Goal: Task Accomplishment & Management: Manage account settings

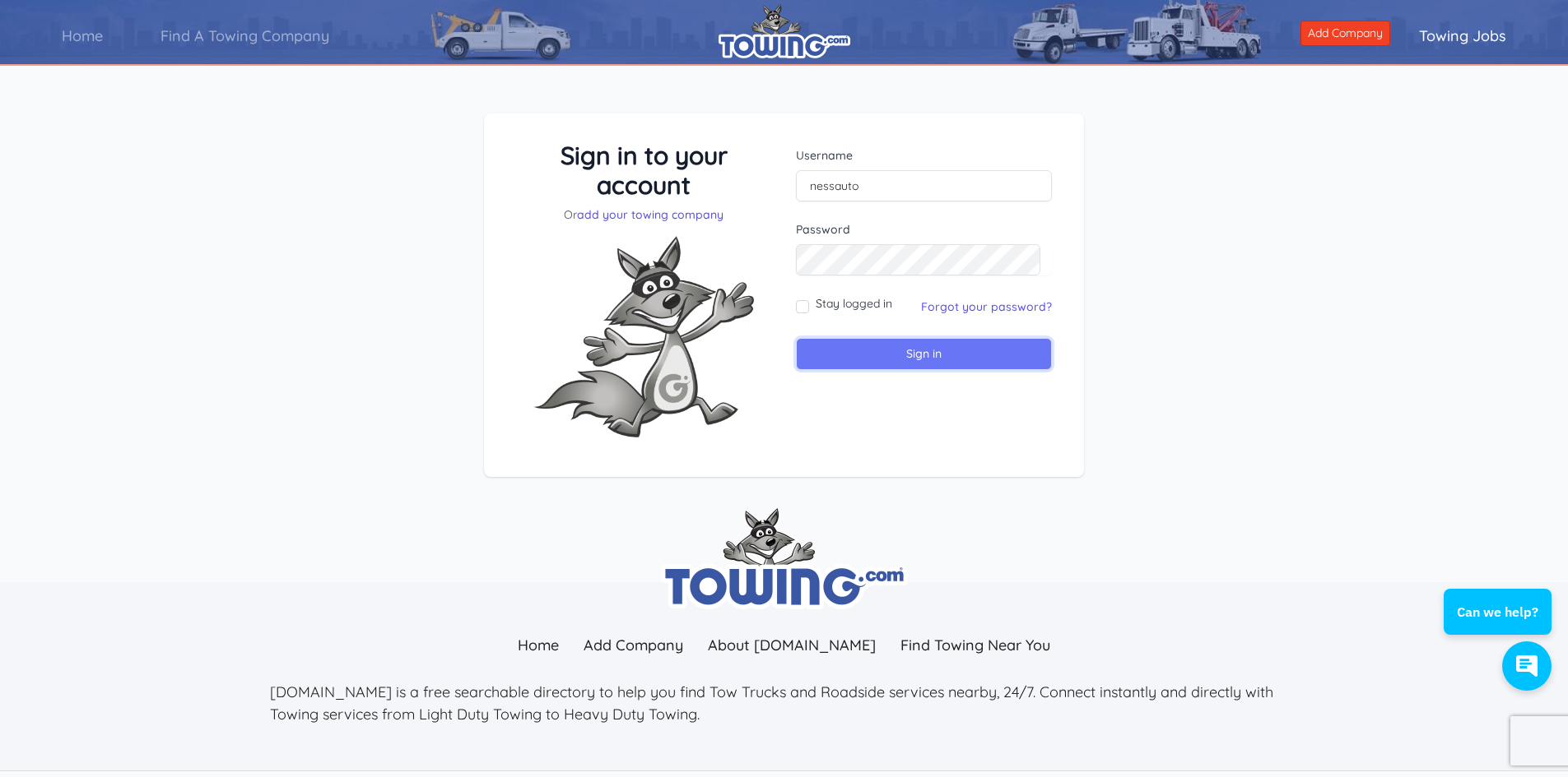
click at [900, 343] on input "Sign in" at bounding box center [923, 354] width 256 height 32
click at [846, 183] on input "text" at bounding box center [923, 186] width 256 height 32
type input "nessauto"
click at [1002, 309] on link "Forgot your password?" at bounding box center [985, 307] width 131 height 15
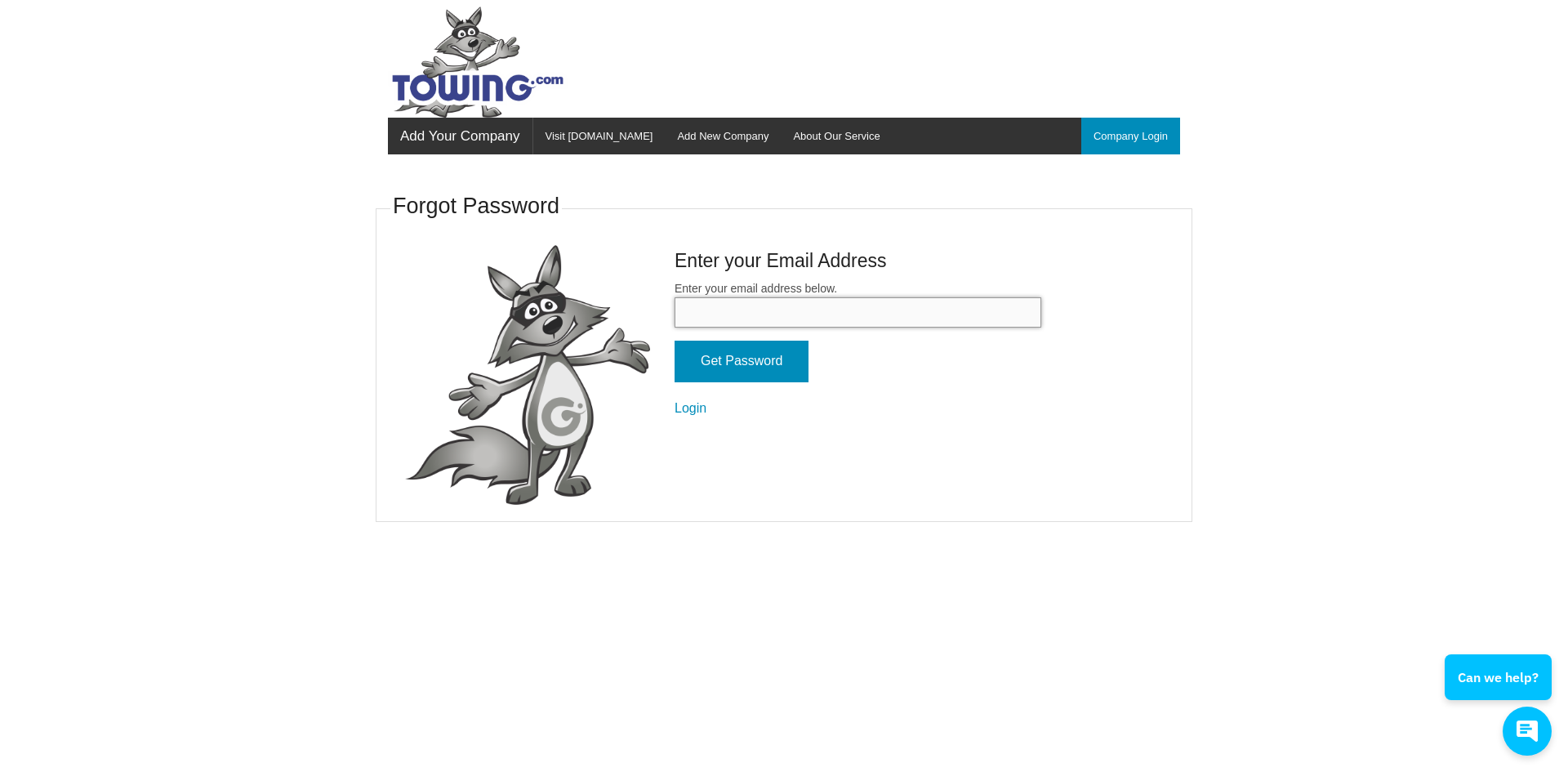
click at [774, 307] on input "Enter your email address below." at bounding box center [858, 312] width 367 height 31
type input "craig@nessautomotive.com"
click at [774, 352] on input "Get Password" at bounding box center [742, 361] width 134 height 41
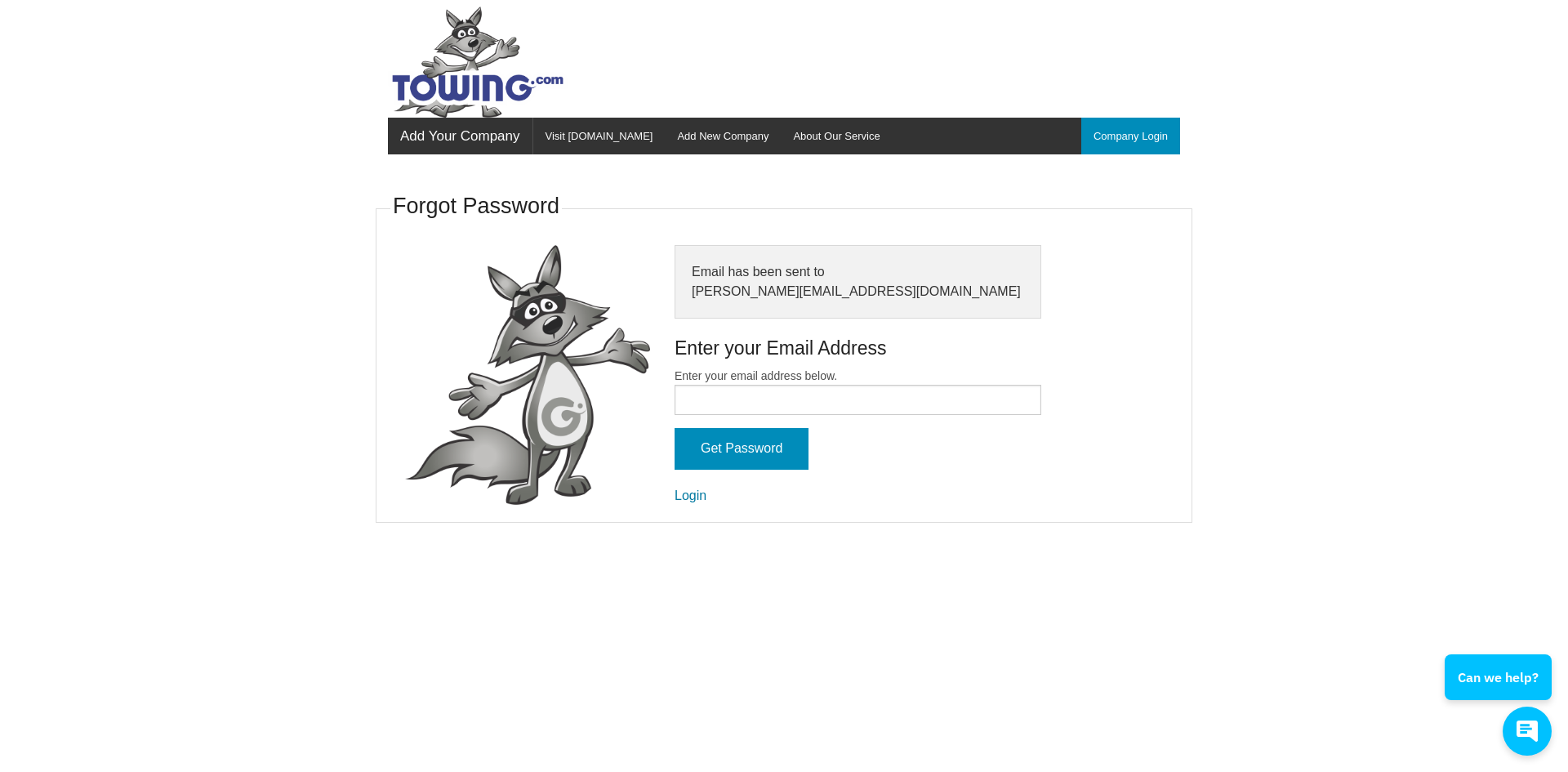
click at [689, 499] on link "Login" at bounding box center [691, 495] width 32 height 14
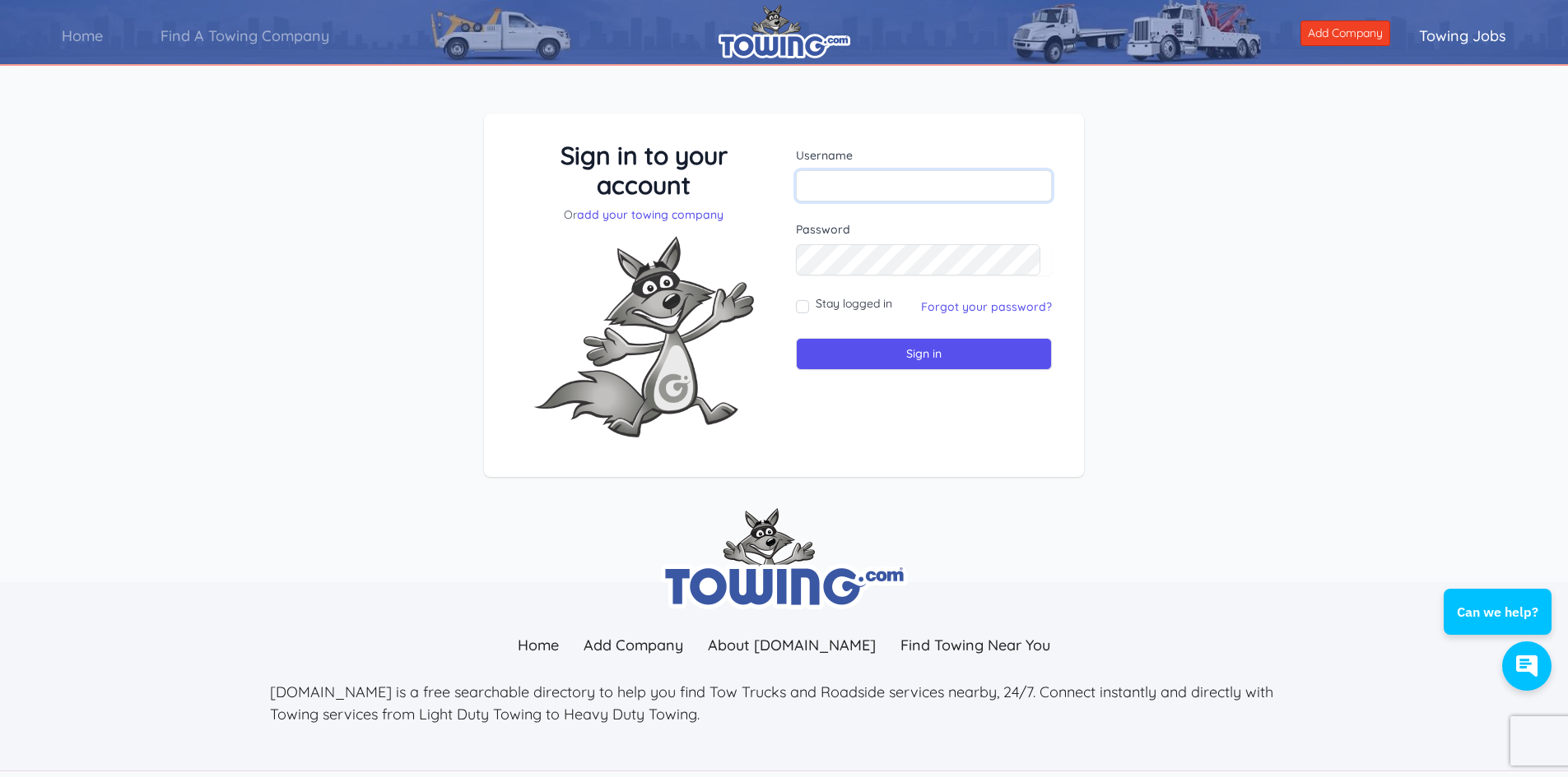
click at [940, 183] on input "text" at bounding box center [923, 186] width 256 height 32
type input "nessauto"
click at [935, 357] on input "Sign in" at bounding box center [923, 354] width 256 height 32
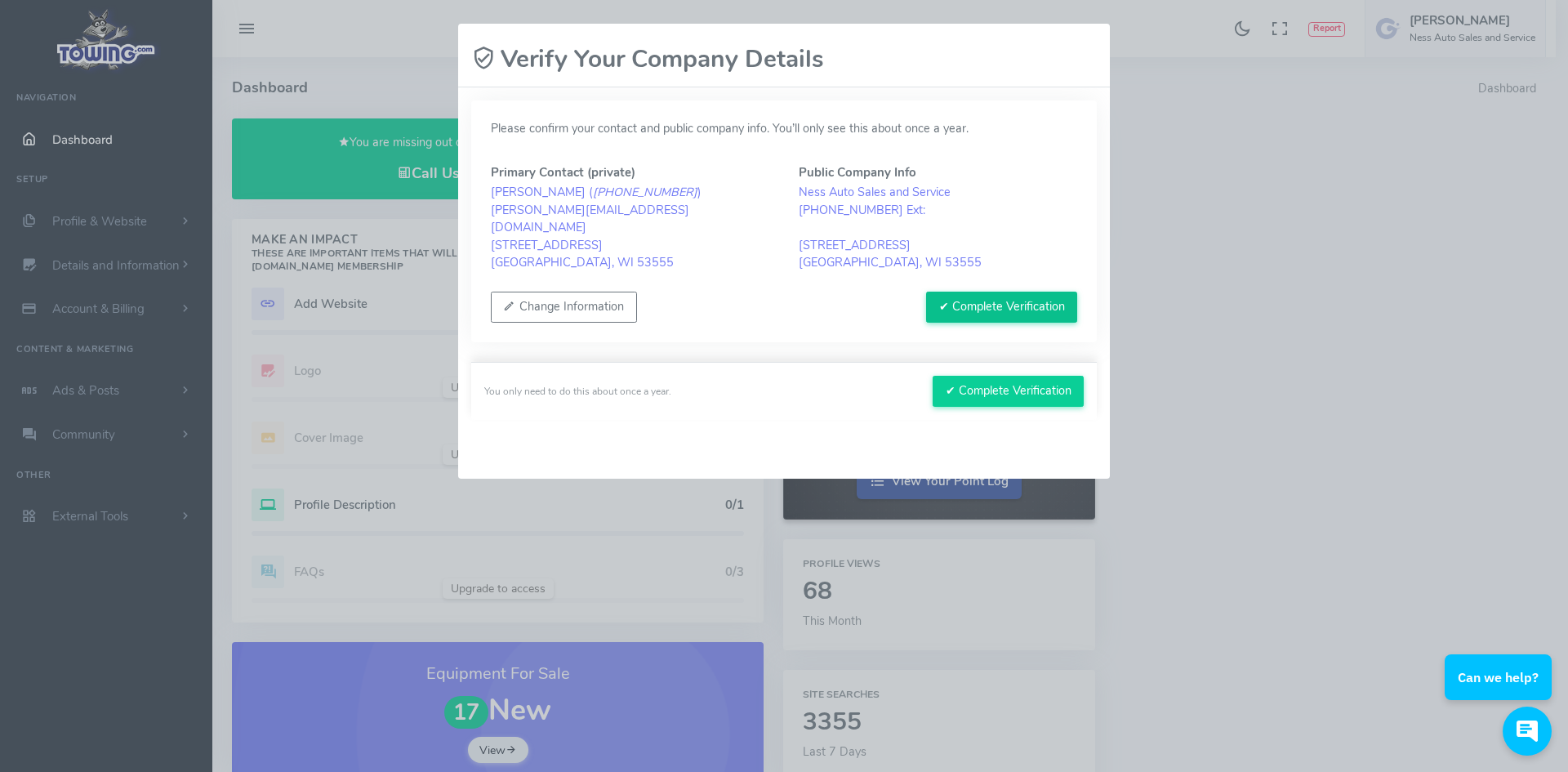
click at [961, 315] on button "✔ Complete Verification" at bounding box center [1001, 307] width 151 height 31
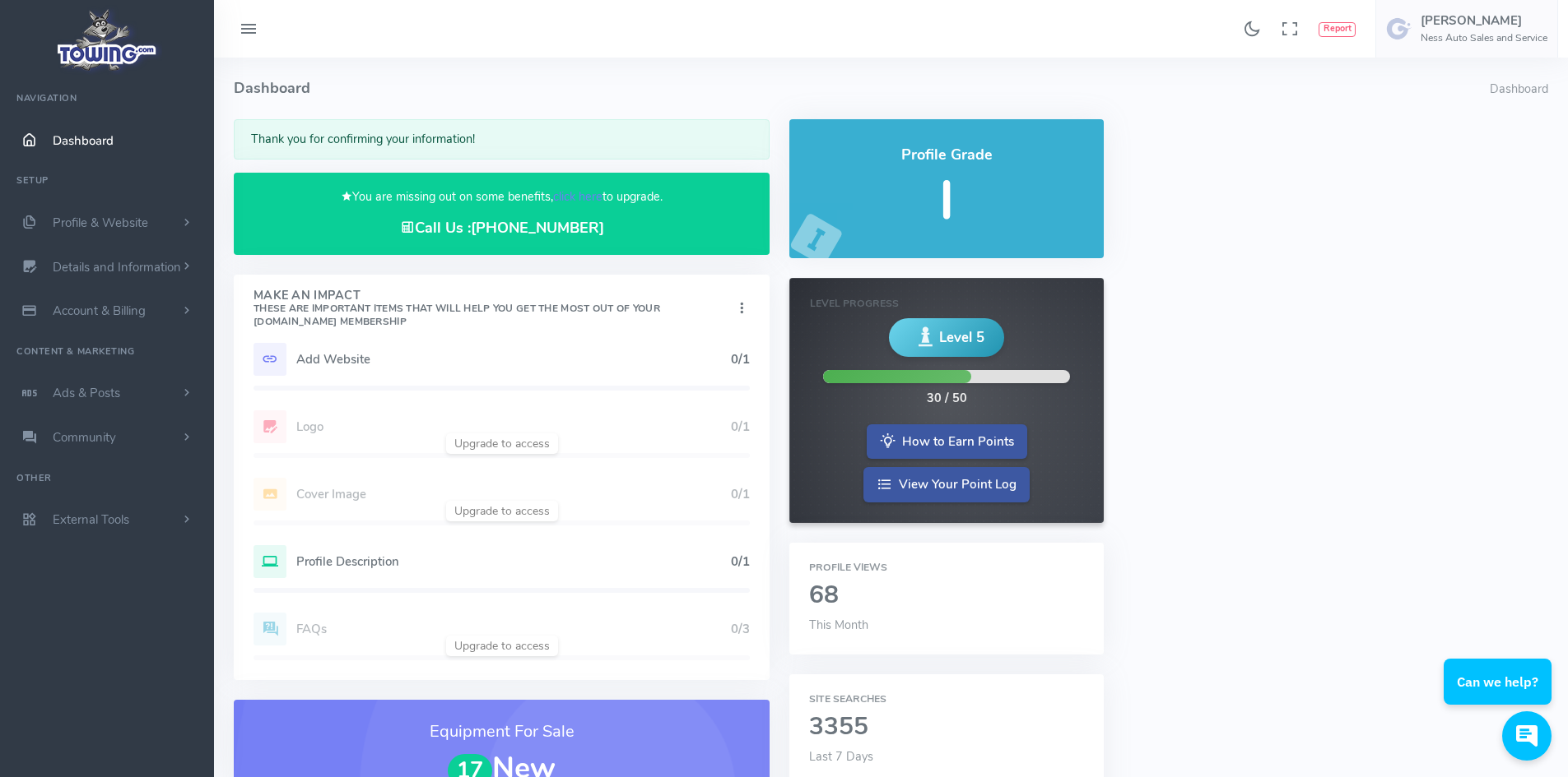
click at [340, 364] on h5 "Add Website" at bounding box center [514, 359] width 434 height 13
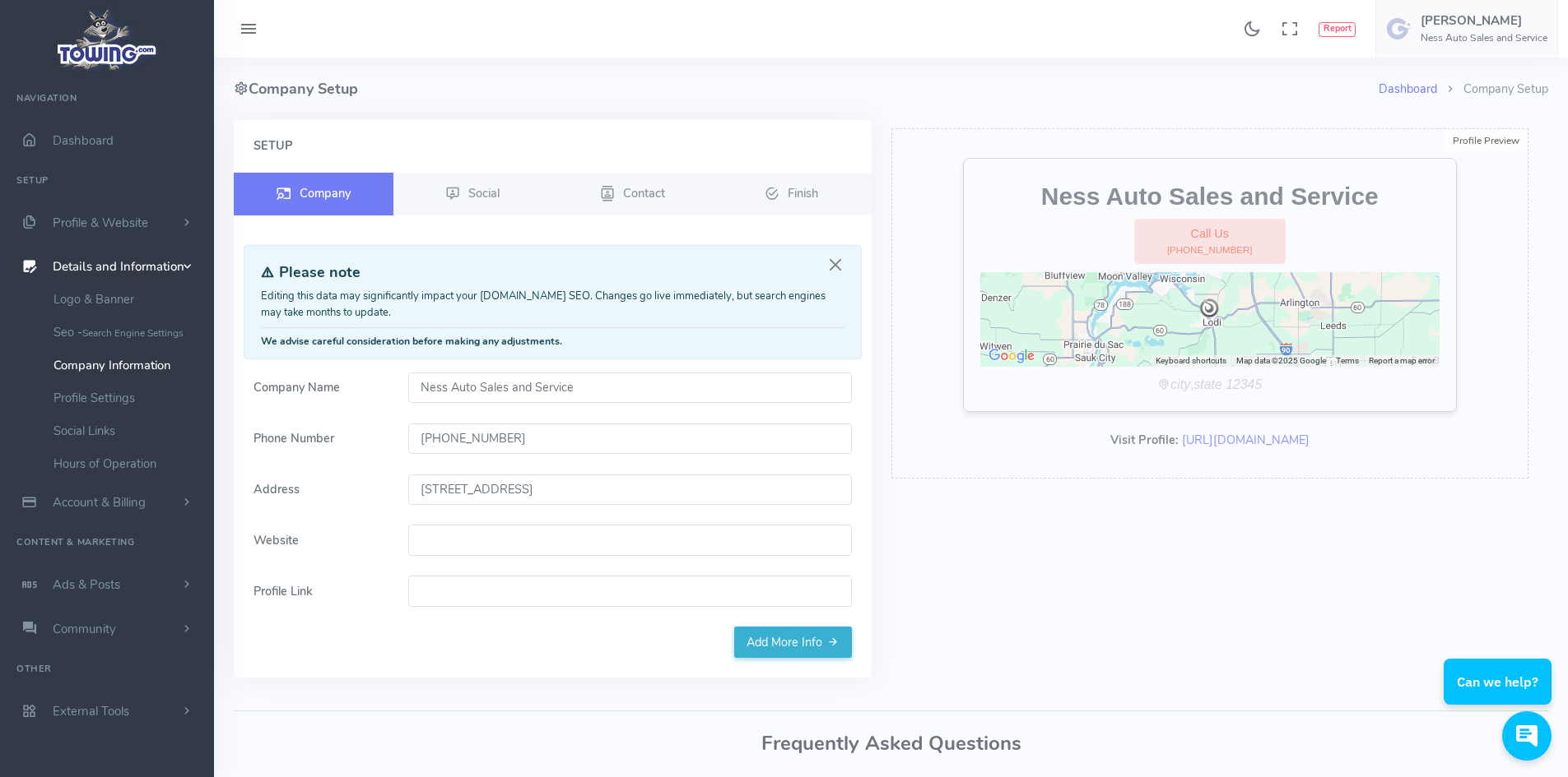
click at [465, 558] on form "Company Name Ness Auto Sales and Service Phone Number [PHONE_NUMBER] Address [S…" at bounding box center [553, 500] width 618 height 255
click at [466, 549] on input "Website" at bounding box center [629, 541] width 444 height 32
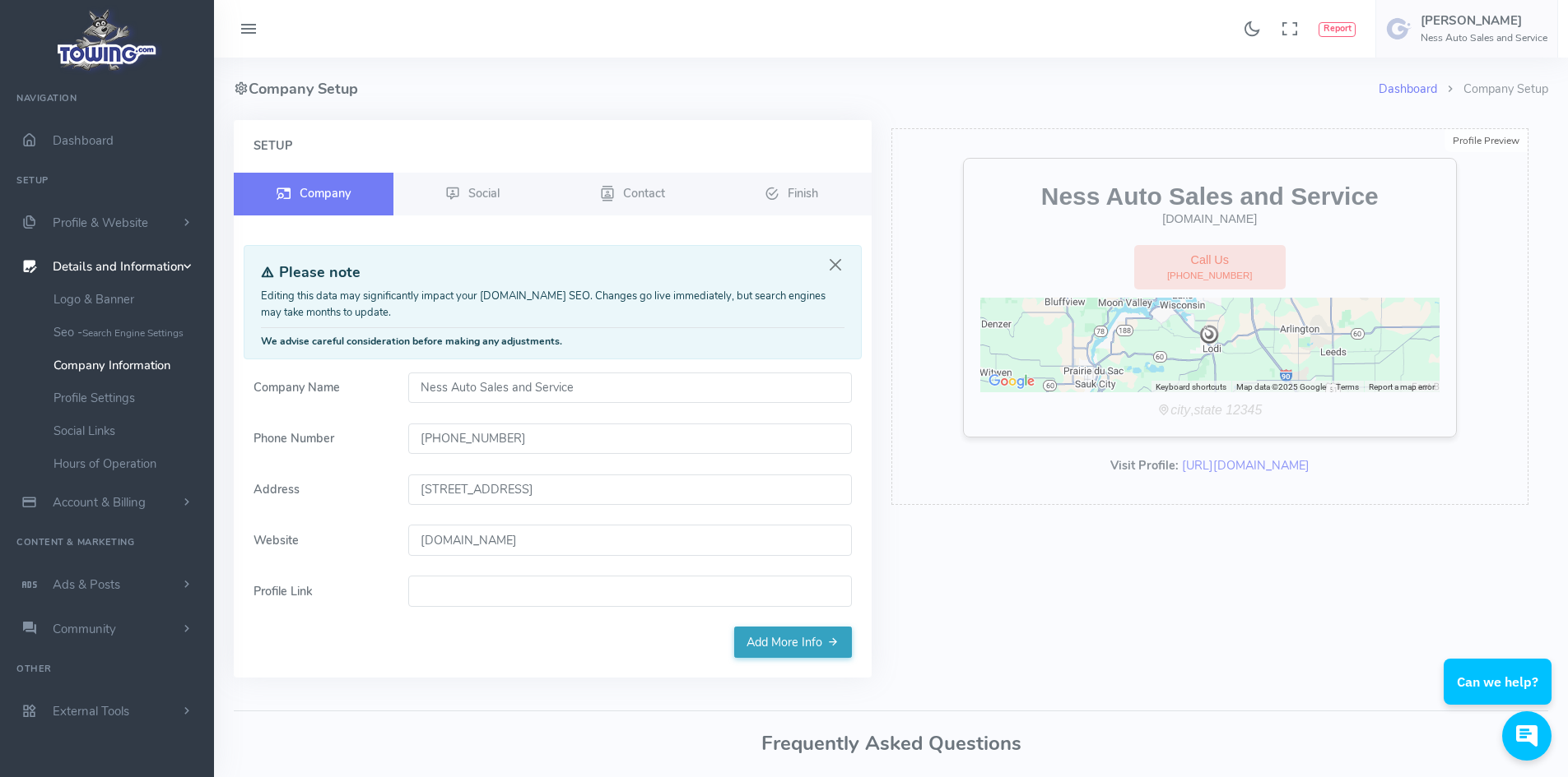
type input "[DOMAIN_NAME]"
click at [752, 640] on link "Add More Info" at bounding box center [792, 642] width 117 height 32
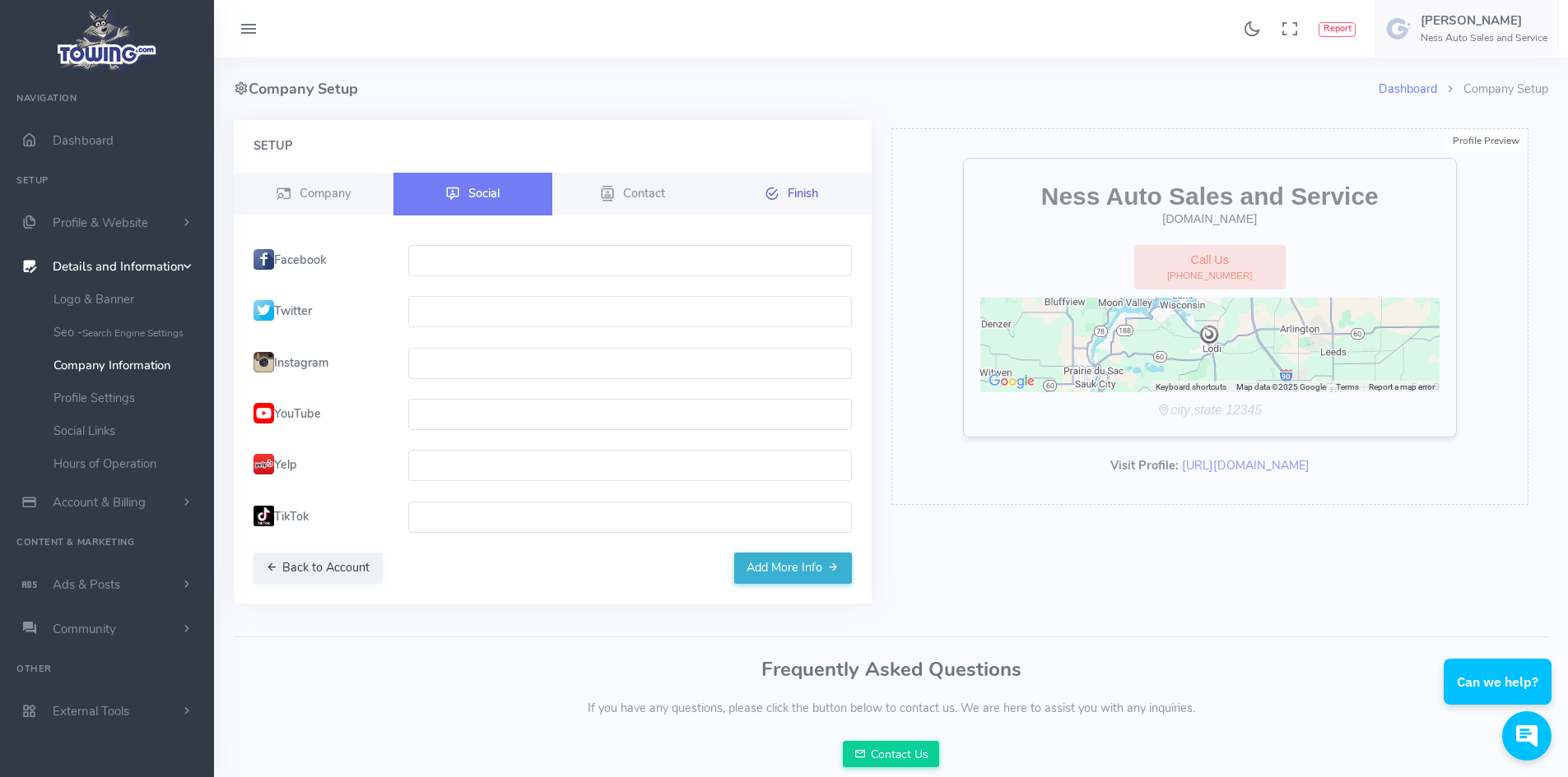
click at [774, 190] on icon at bounding box center [772, 194] width 15 height 20
click at [788, 579] on button "Add More Info" at bounding box center [792, 568] width 117 height 32
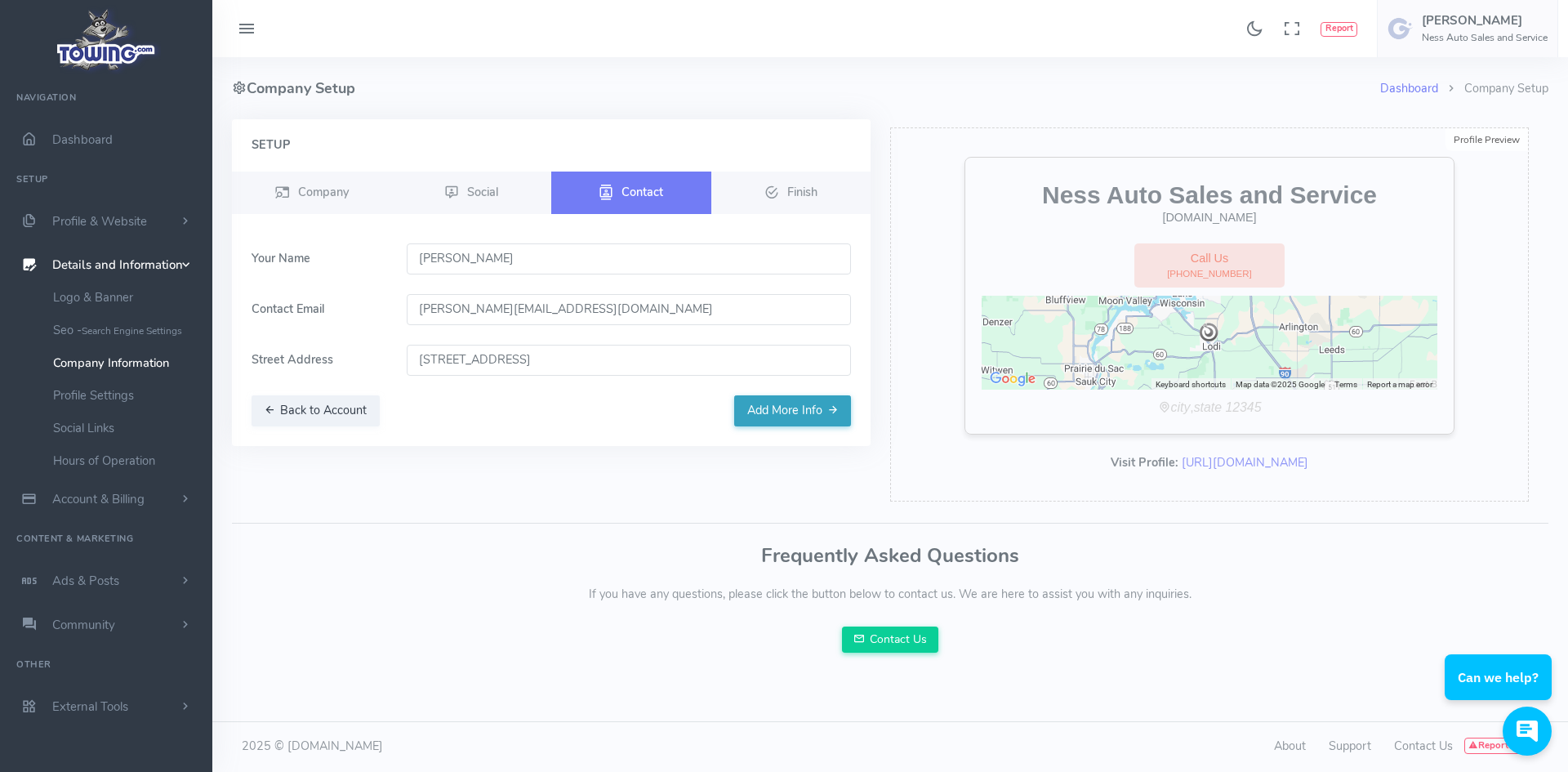
click at [793, 412] on button "Add More Info" at bounding box center [792, 412] width 116 height 31
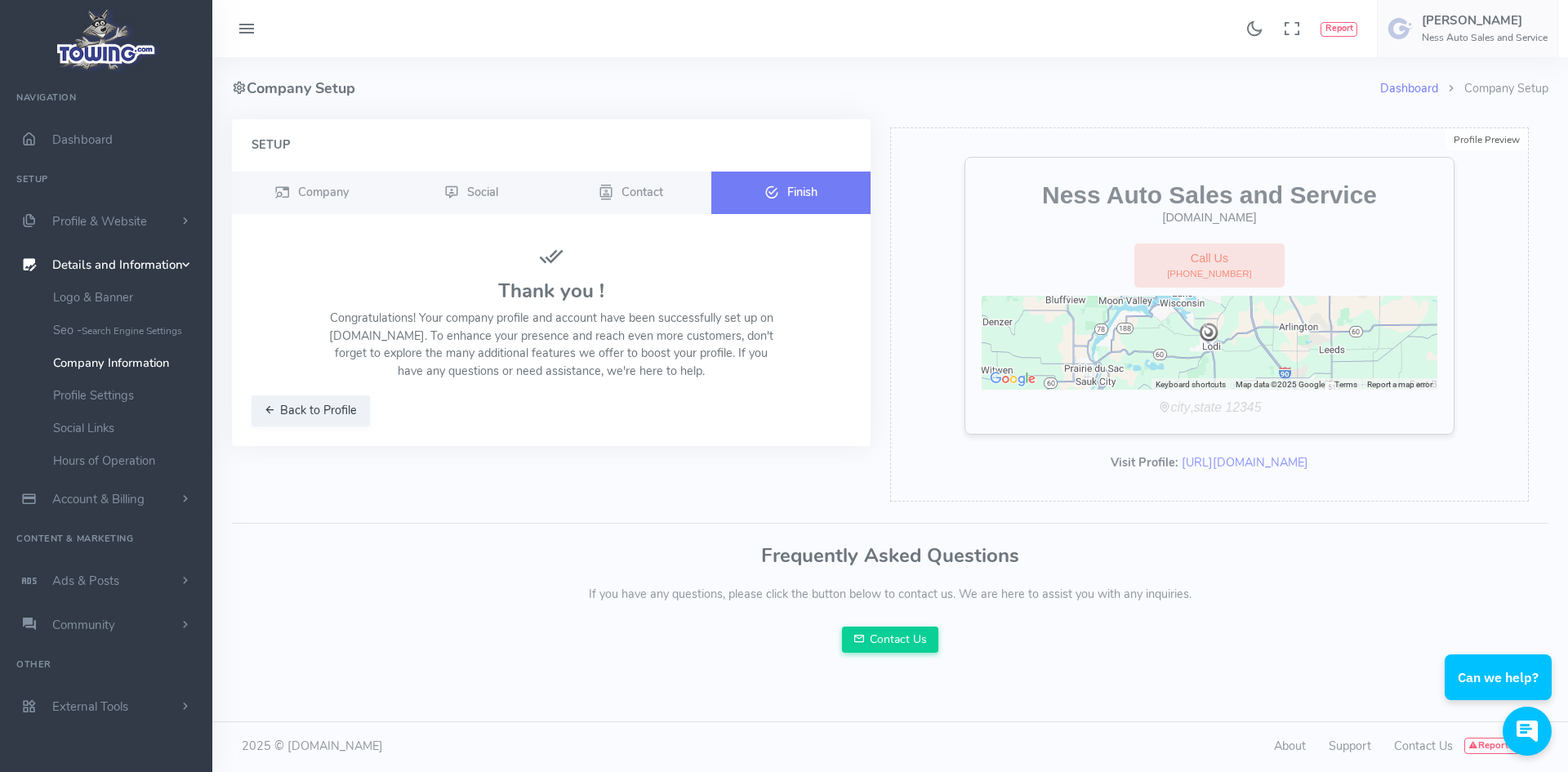
click at [795, 183] on span "Finish" at bounding box center [802, 191] width 31 height 17
